Goal: Information Seeking & Learning: Learn about a topic

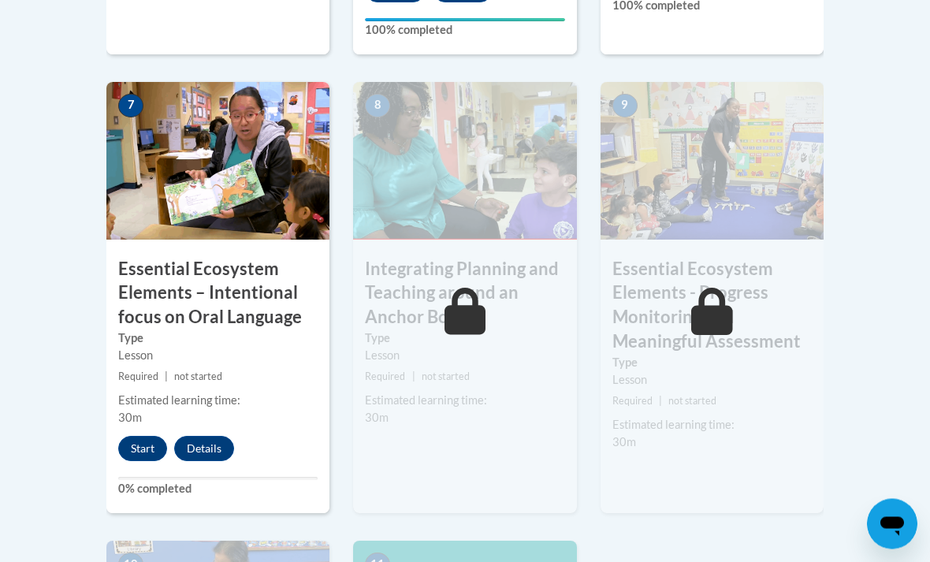
scroll to position [1457, 0]
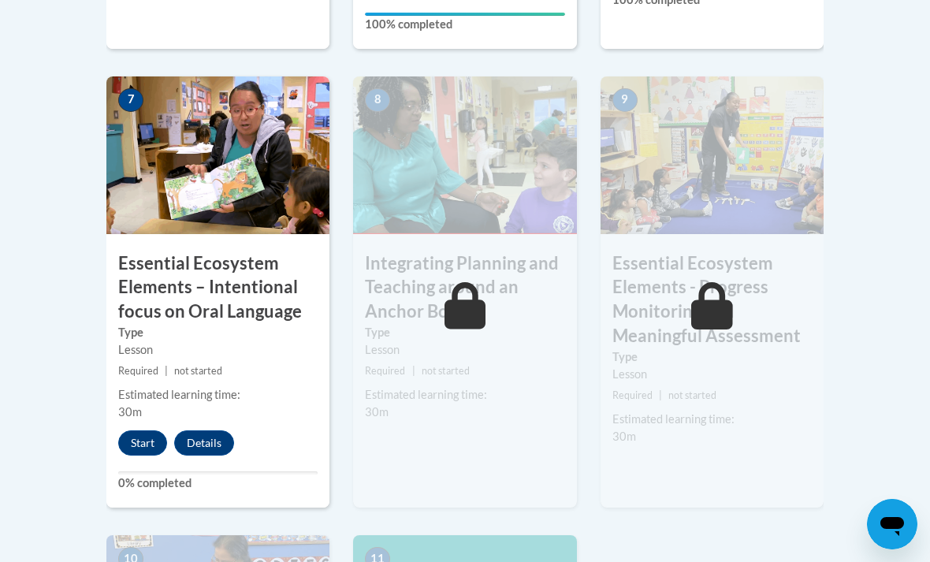
click at [136, 430] on button "Start" at bounding box center [142, 442] width 49 height 25
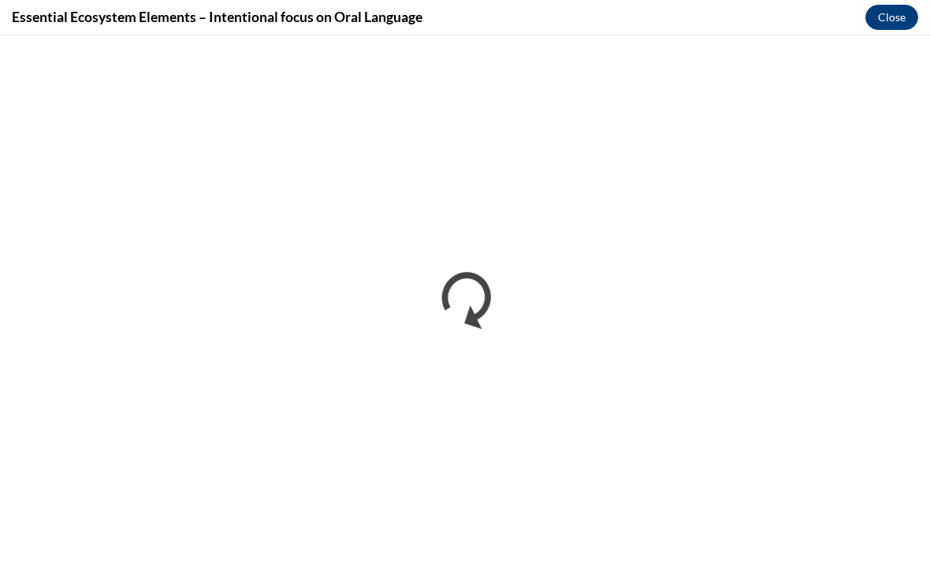
scroll to position [2184, 0]
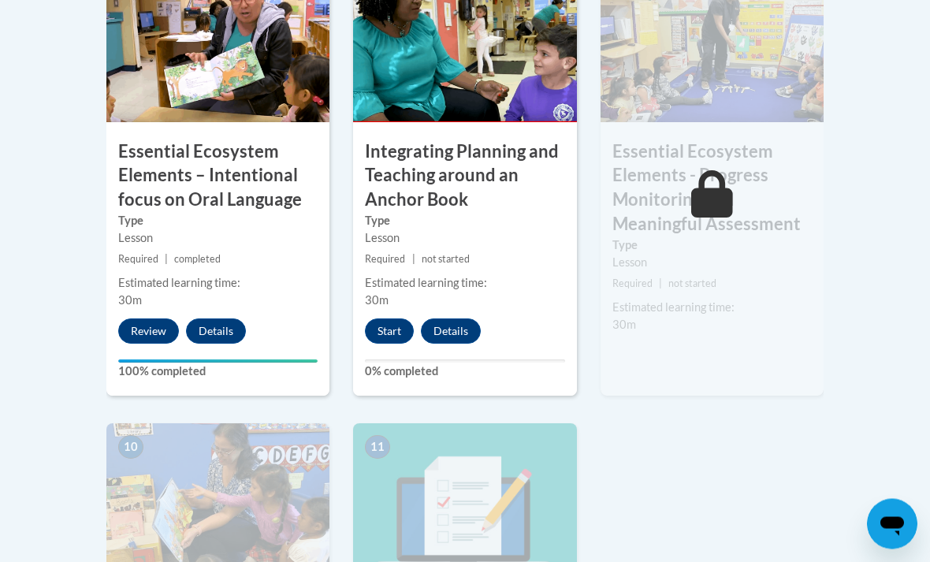
scroll to position [1569, 0]
click at [403, 331] on button "Start" at bounding box center [389, 330] width 49 height 25
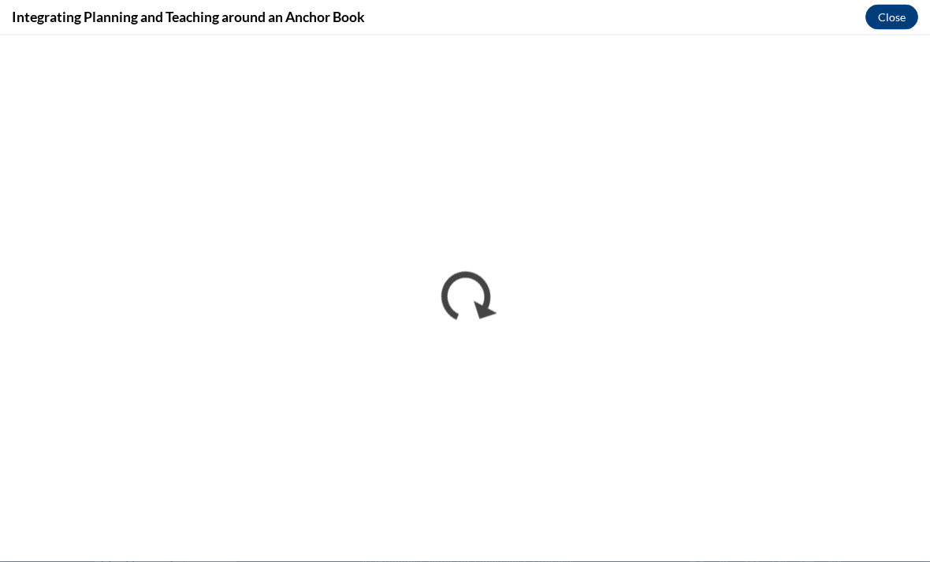
scroll to position [2134, 0]
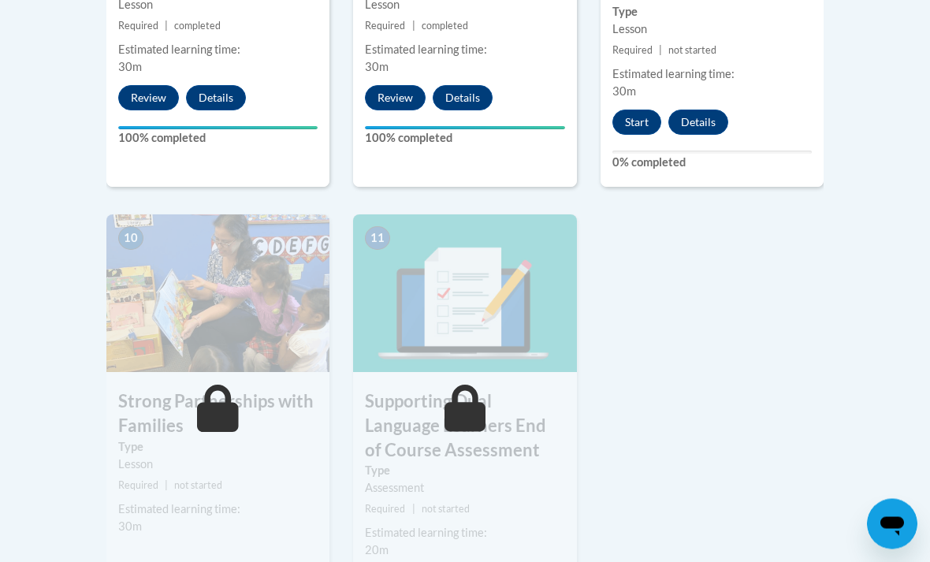
scroll to position [1802, 0]
click at [638, 114] on button "Start" at bounding box center [637, 122] width 49 height 25
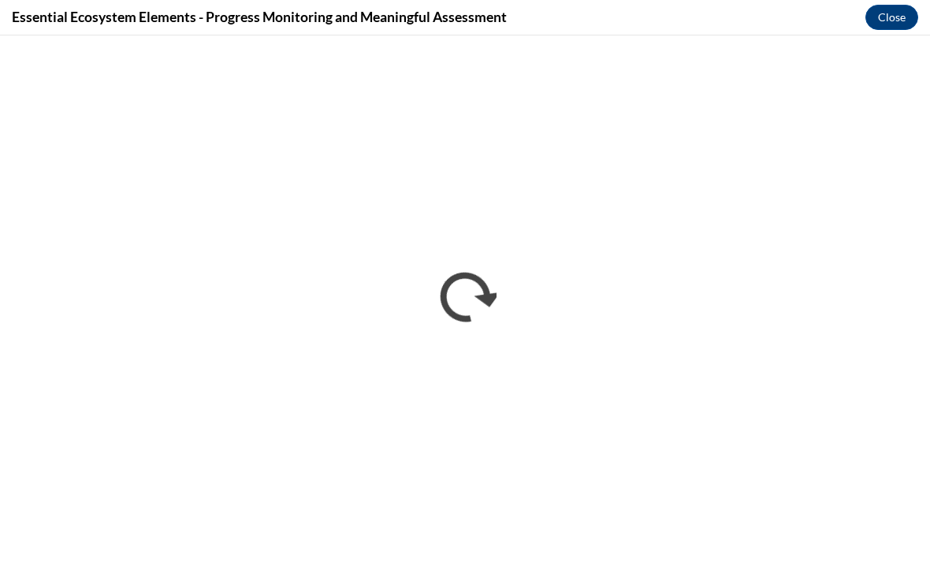
scroll to position [1074, 0]
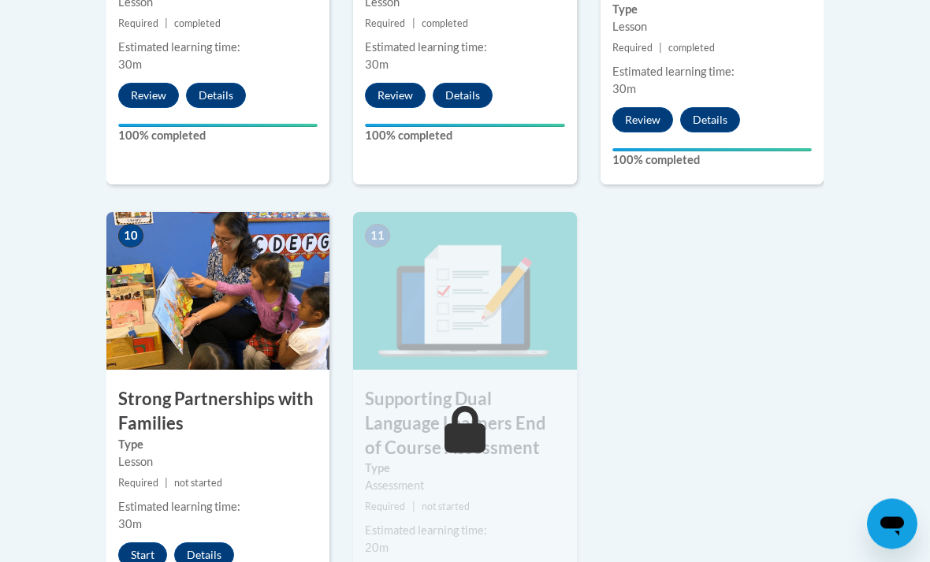
scroll to position [1804, 0]
click at [135, 542] on button "Start" at bounding box center [142, 554] width 49 height 25
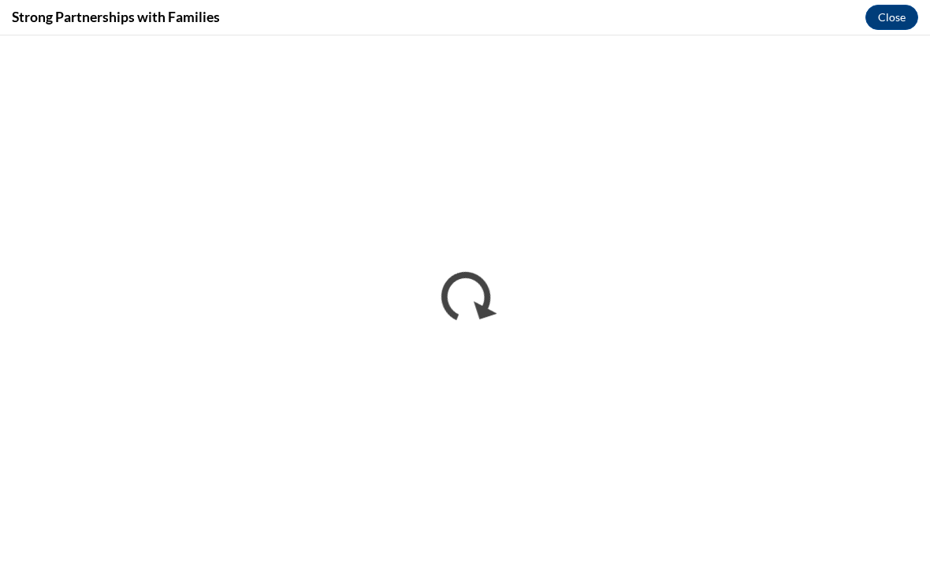
scroll to position [0, 0]
